Goal: Task Accomplishment & Management: Complete application form

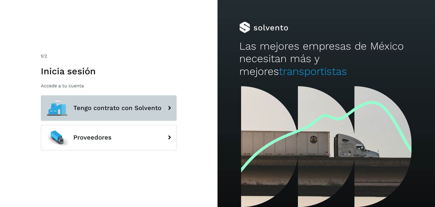
click at [127, 110] on span "Tengo contrato con Solvento" at bounding box center [117, 107] width 88 height 7
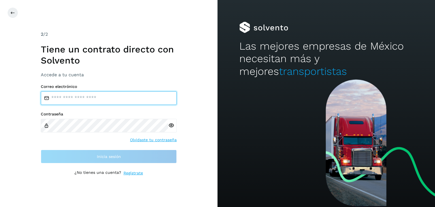
drag, startPoint x: 103, startPoint y: 96, endPoint x: 110, endPoint y: 104, distance: 10.0
click at [103, 96] on input "email" at bounding box center [109, 98] width 136 height 14
type input "**********"
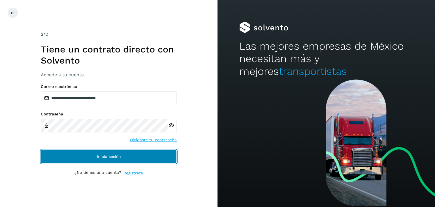
click at [121, 152] on button "Inicia sesión" at bounding box center [109, 156] width 136 height 14
click at [98, 155] on span "Inicia sesión" at bounding box center [109, 156] width 24 height 4
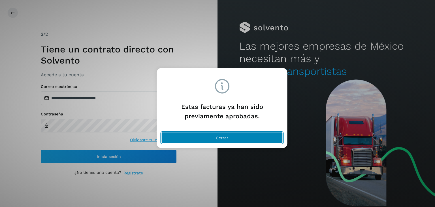
click at [230, 138] on button "Cerrar" at bounding box center [221, 137] width 121 height 11
